Goal: Task Accomplishment & Management: Manage account settings

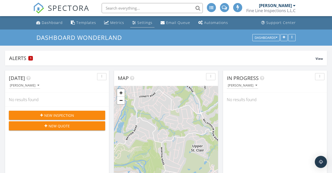
click at [140, 24] on div "Settings" at bounding box center [144, 22] width 15 height 5
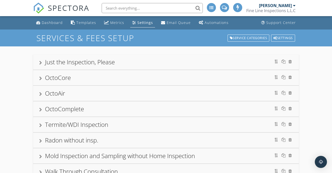
click at [40, 79] on div at bounding box center [40, 79] width 3 height 4
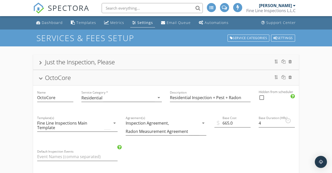
click at [40, 79] on div at bounding box center [41, 78] width 4 height 3
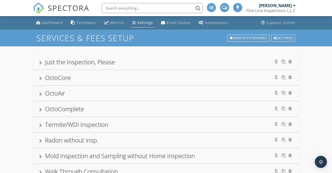
click at [38, 95] on div "OctoAir" at bounding box center [165, 93] width 265 height 15
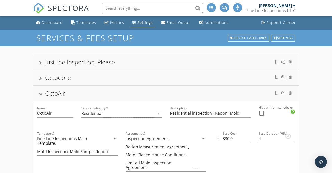
click at [41, 96] on div at bounding box center [41, 94] width 4 height 3
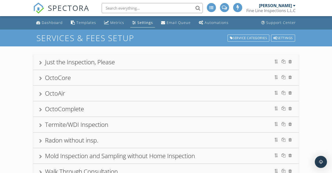
click at [40, 111] on div at bounding box center [40, 110] width 3 height 4
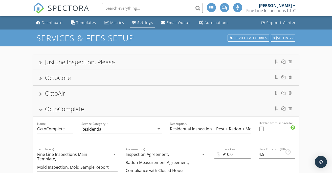
click at [41, 109] on div at bounding box center [41, 110] width 4 height 3
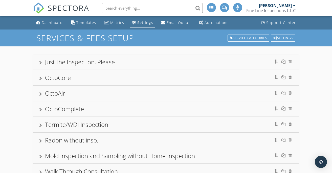
click at [41, 125] on div at bounding box center [40, 126] width 3 height 4
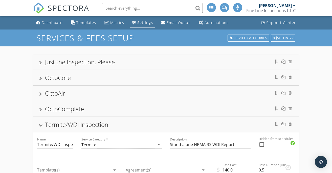
click at [40, 124] on div at bounding box center [41, 125] width 4 height 3
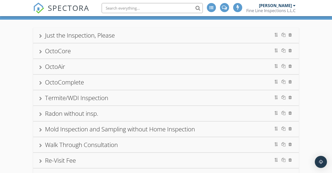
scroll to position [43, 0]
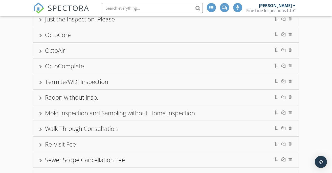
click at [40, 99] on div at bounding box center [40, 98] width 3 height 4
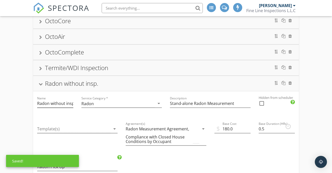
scroll to position [58, 0]
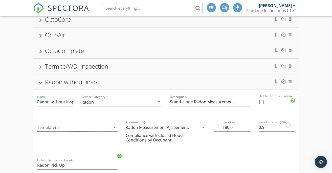
drag, startPoint x: 51, startPoint y: 102, endPoint x: 75, endPoint y: 103, distance: 24.3
click at [75, 103] on div "Name Radon without insp." at bounding box center [55, 103] width 44 height 26
type input "Radon Measurement"
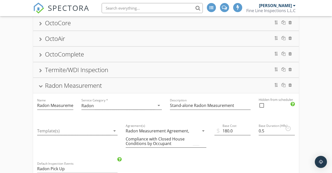
scroll to position [54, 0]
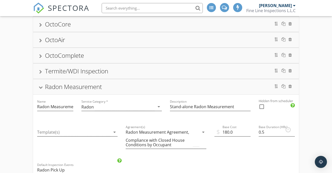
click at [41, 90] on div "Radon Measurement" at bounding box center [165, 86] width 253 height 9
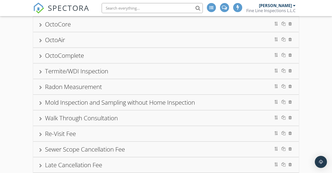
click at [41, 56] on div at bounding box center [40, 56] width 3 height 4
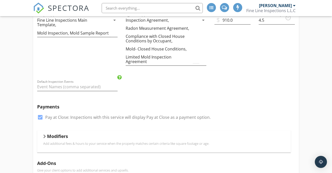
scroll to position [129, 0]
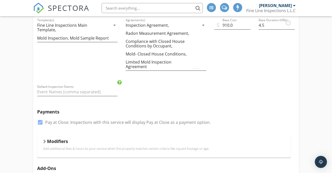
click at [45, 144] on div "Modifiers" at bounding box center [163, 143] width 241 height 8
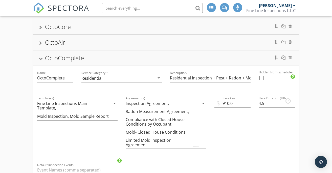
scroll to position [49, 0]
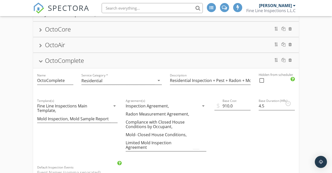
click at [40, 59] on div "OctoComplete" at bounding box center [165, 60] width 253 height 9
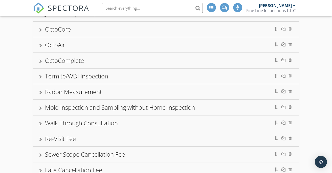
click at [42, 46] on div "OctoAir" at bounding box center [165, 44] width 253 height 9
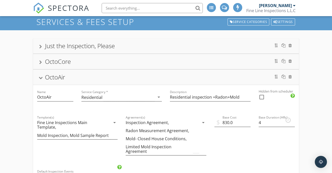
scroll to position [10, 0]
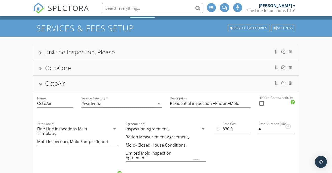
click at [42, 85] on div at bounding box center [41, 84] width 4 height 3
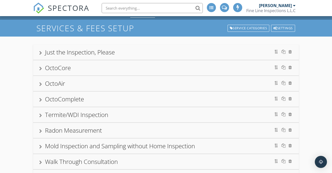
click at [41, 69] on div at bounding box center [40, 69] width 3 height 4
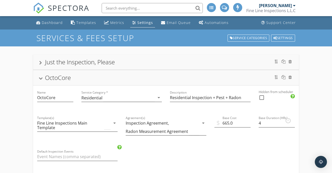
scroll to position [0, 0]
click at [39, 78] on div at bounding box center [41, 78] width 4 height 3
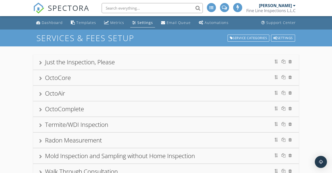
click at [40, 64] on div at bounding box center [40, 63] width 3 height 4
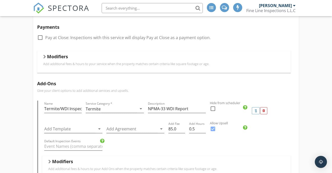
scroll to position [110, 0]
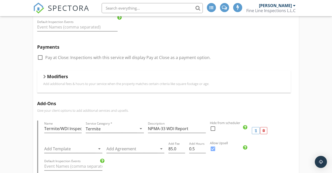
click at [40, 57] on div at bounding box center [40, 57] width 9 height 9
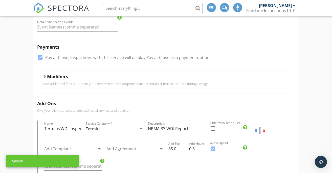
click at [40, 57] on div at bounding box center [40, 57] width 9 height 9
checkbox input "false"
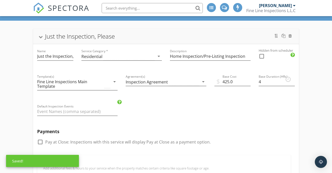
scroll to position [24, 0]
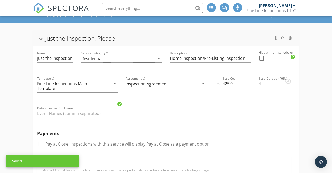
click at [41, 38] on div at bounding box center [41, 39] width 4 height 3
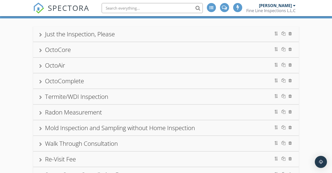
scroll to position [30, 0]
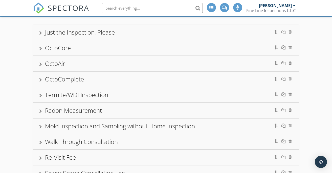
click at [41, 48] on div at bounding box center [40, 49] width 3 height 4
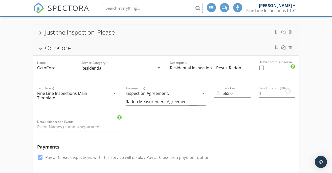
scroll to position [35, 0]
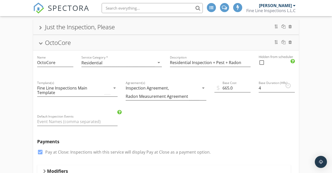
click at [43, 42] on div at bounding box center [41, 43] width 4 height 3
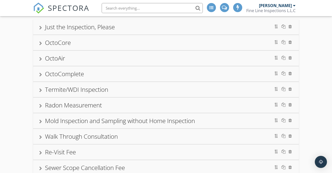
click at [40, 60] on div at bounding box center [40, 59] width 3 height 4
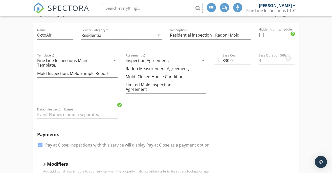
scroll to position [73, 0]
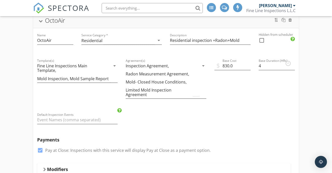
click at [41, 21] on div at bounding box center [41, 21] width 4 height 3
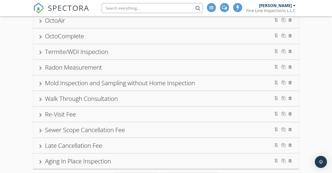
click at [65, 5] on span "SPECTORA" at bounding box center [68, 8] width 41 height 11
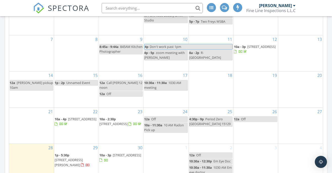
scroll to position [269, 0]
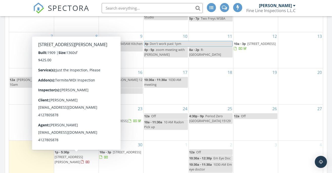
click at [75, 156] on span "280 Plummer Ave, Pittsburgh 15202" at bounding box center [69, 159] width 28 height 9
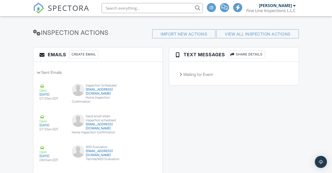
scroll to position [612, 0]
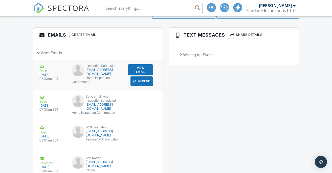
click at [142, 67] on button "View Email" at bounding box center [140, 69] width 25 height 11
click at [142, 81] on button "Resend" at bounding box center [141, 82] width 22 height 10
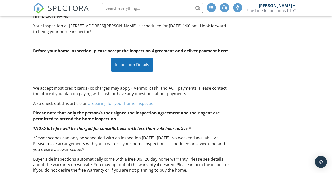
scroll to position [70, 0]
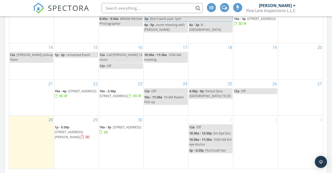
click at [78, 131] on span "280 Plummer Ave, Pittsburgh 15202" at bounding box center [69, 134] width 28 height 9
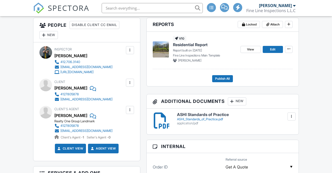
scroll to position [130, 0]
